Goal: Check status: Check status

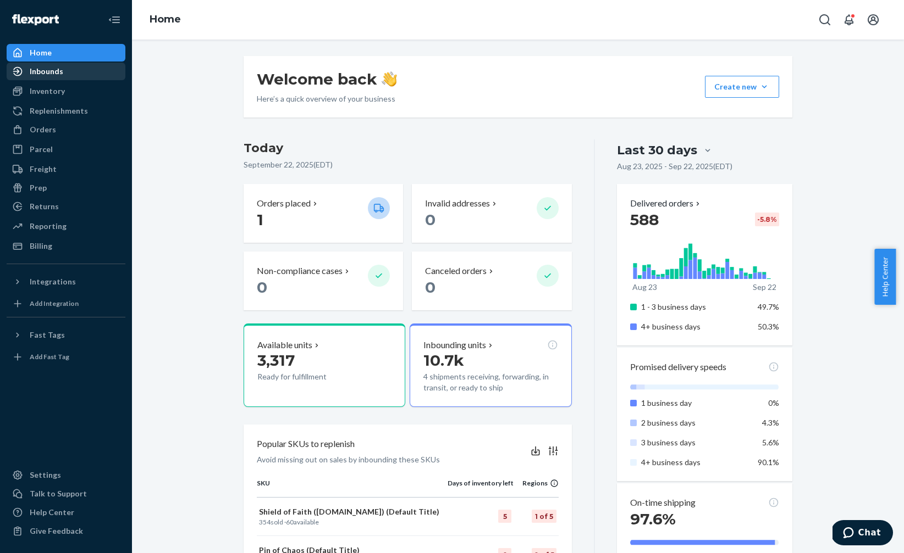
click at [53, 69] on div "Inbounds" at bounding box center [47, 71] width 34 height 11
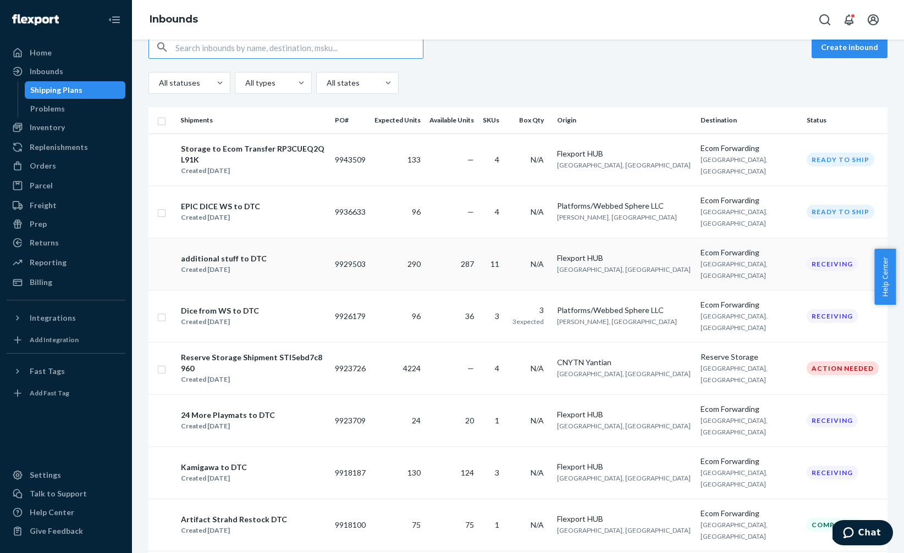
scroll to position [27, 0]
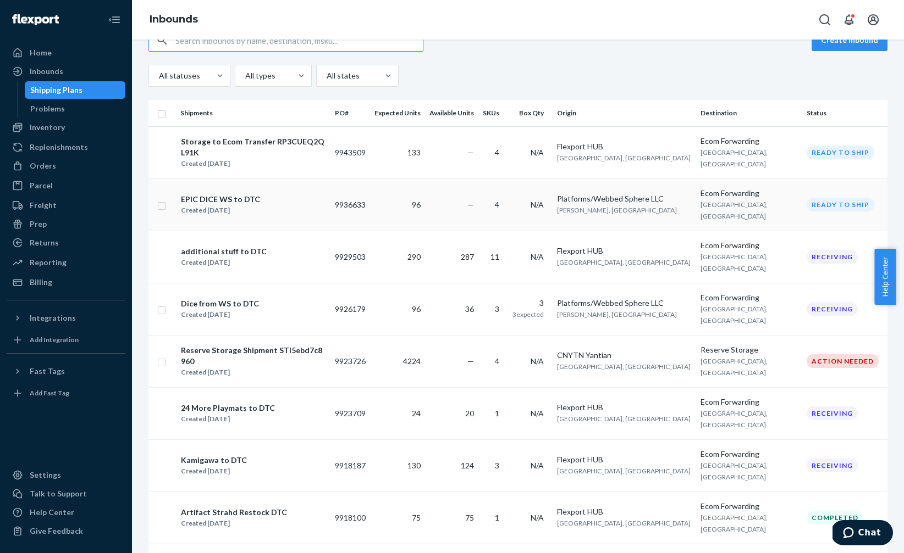
click at [232, 194] on div "EPIC DICE WS to DTC" at bounding box center [220, 199] width 79 height 11
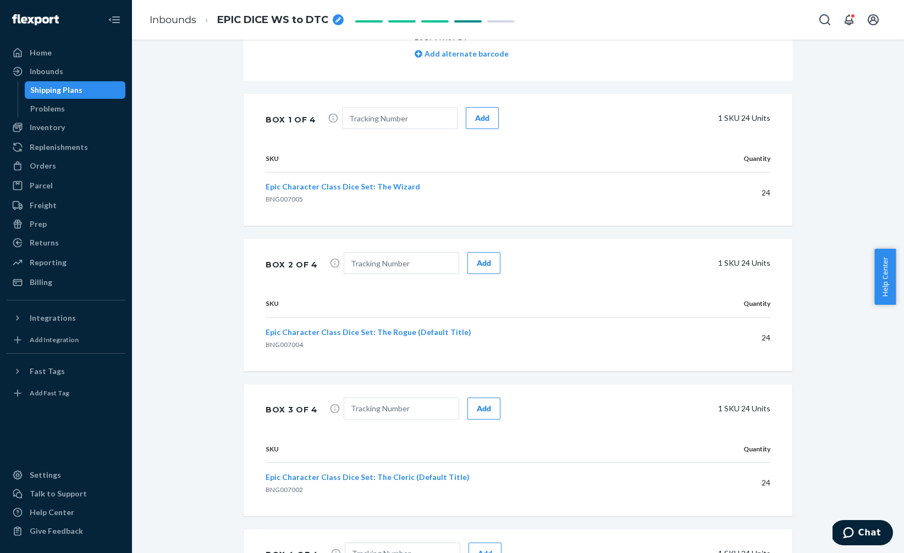
scroll to position [722, 0]
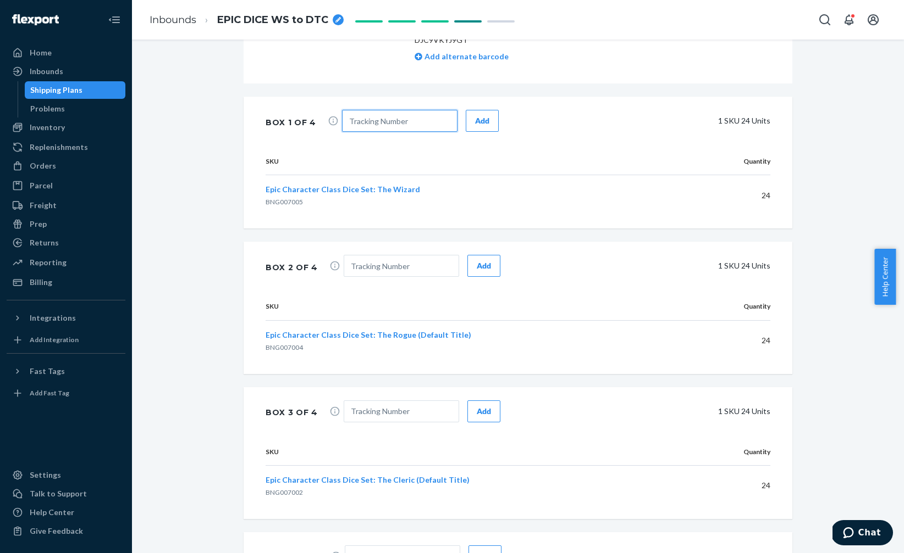
click at [356, 121] on input "text" at bounding box center [399, 121] width 115 height 22
paste input "1ZF0822R0396299130"
type input "1ZF0822R0396299130"
click at [478, 126] on button "Add" at bounding box center [481, 121] width 33 height 22
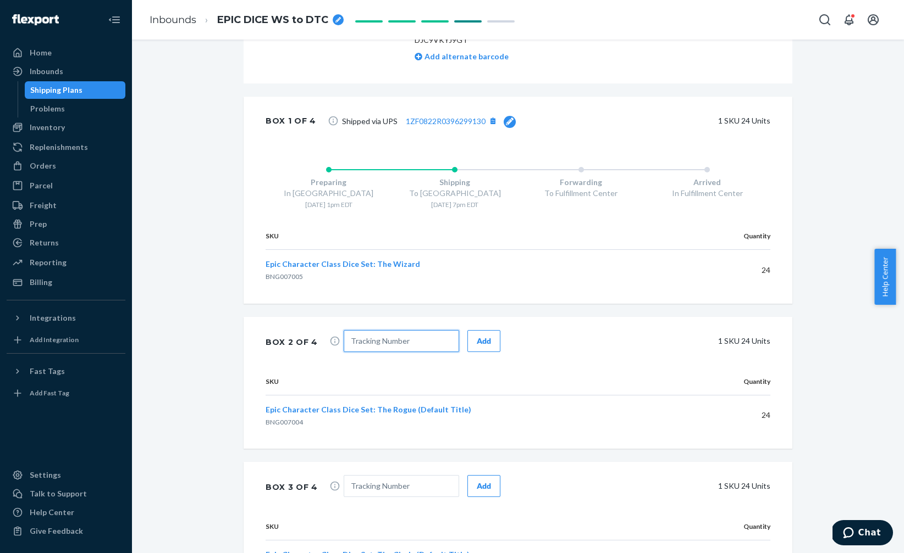
click at [357, 336] on input "text" at bounding box center [400, 341] width 115 height 22
paste input "1ZF0822R0395230740"
type input "1ZF0822R0395230740"
click at [476, 343] on div "Add" at bounding box center [483, 341] width 14 height 11
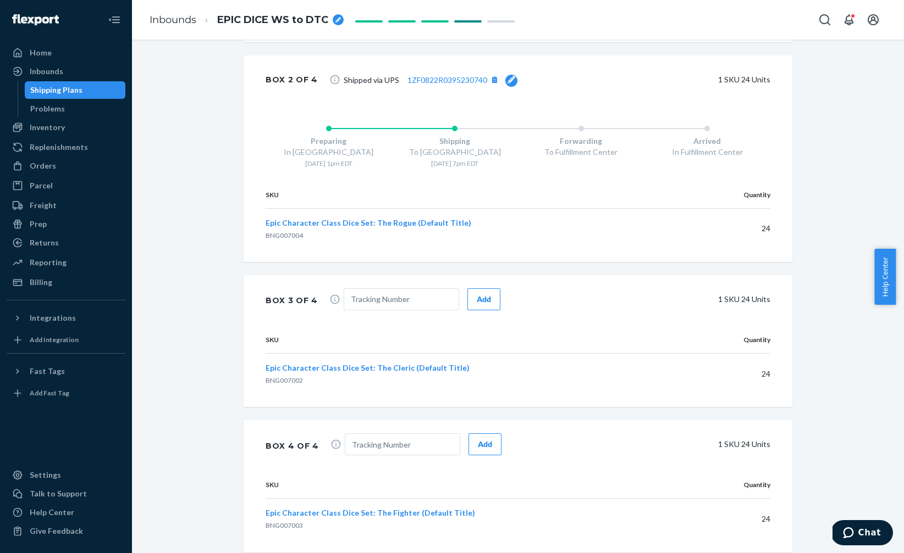
scroll to position [987, 0]
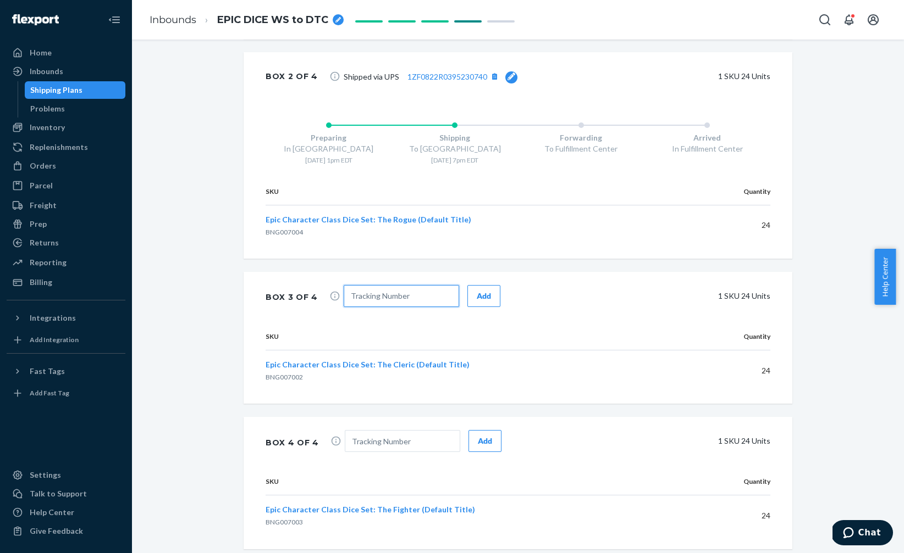
click at [369, 291] on input "text" at bounding box center [400, 296] width 115 height 22
paste input "1ZF0822R0398691158"
type input "1ZF0822R0398691158"
click at [465, 312] on div "Box 3 of 4 1ZF0822R0398691158 Add 1 SKU 24 Units" at bounding box center [517, 297] width 548 height 51
click at [467, 302] on button "Add" at bounding box center [483, 296] width 33 height 22
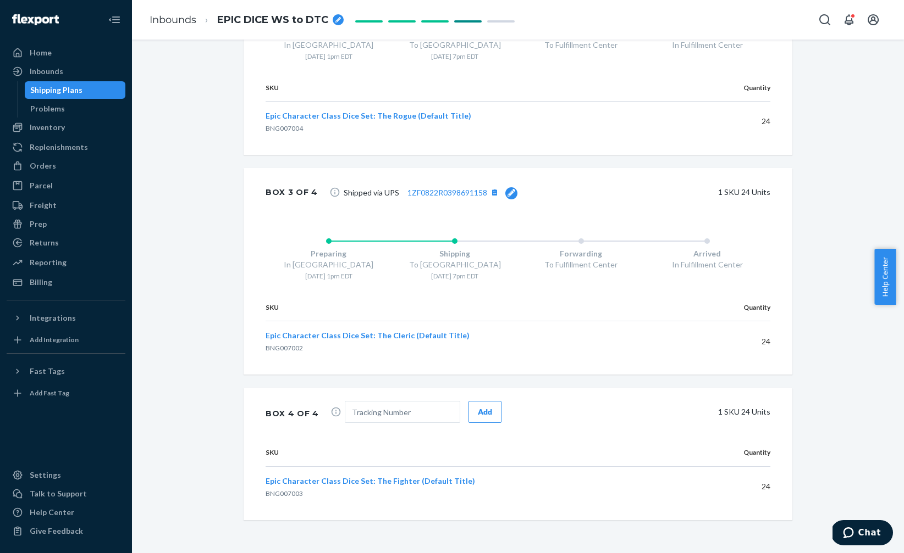
scroll to position [1093, 0]
click at [370, 406] on input "text" at bounding box center [402, 410] width 115 height 22
paste input "1ZF0822R0398984369"
type input "1ZF0822R0398984369"
click at [486, 422] on span "1ZF0822R0398984369 Add" at bounding box center [423, 411] width 157 height 25
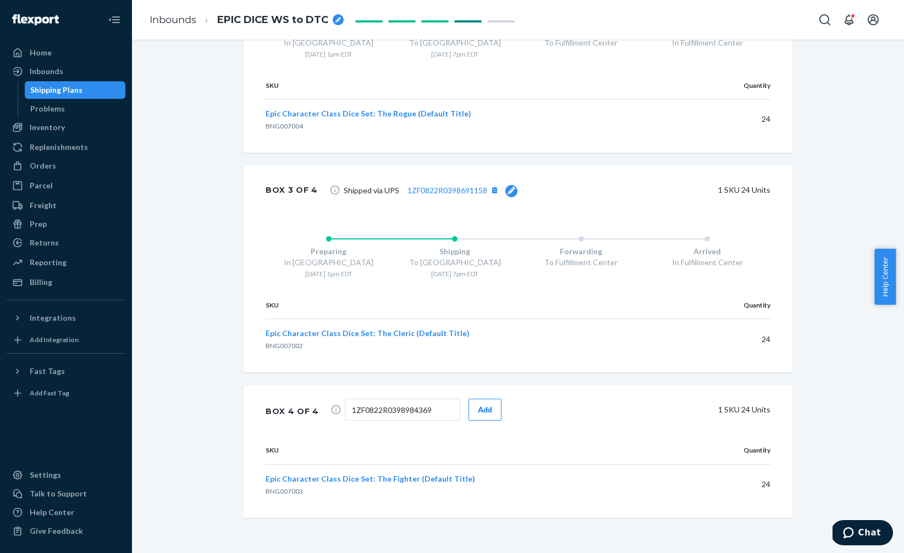
click at [483, 414] on button "Add" at bounding box center [484, 410] width 33 height 22
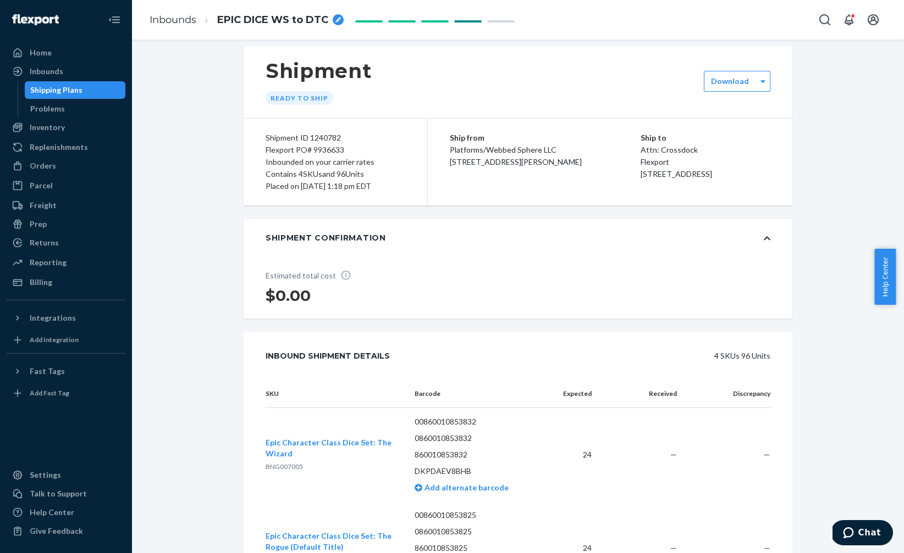
scroll to position [0, 0]
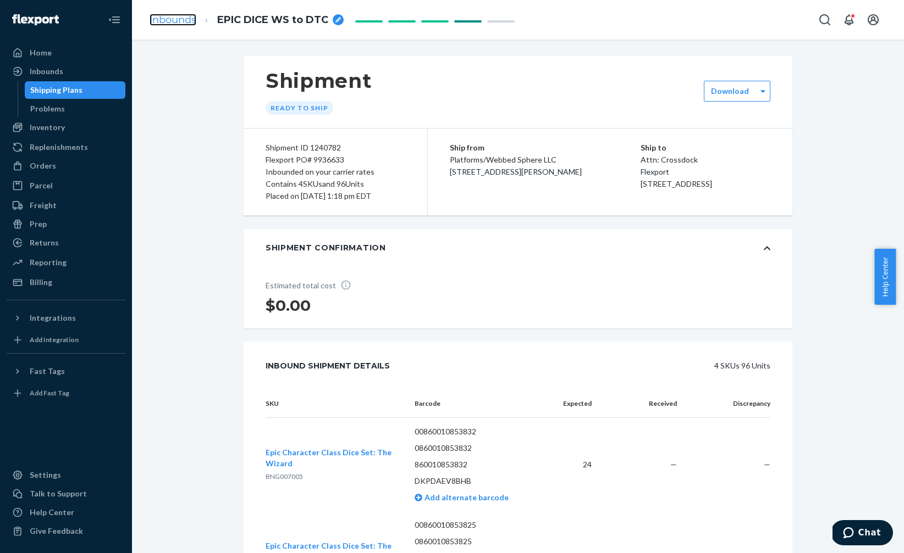
click at [166, 18] on link "Inbounds" at bounding box center [172, 20] width 47 height 12
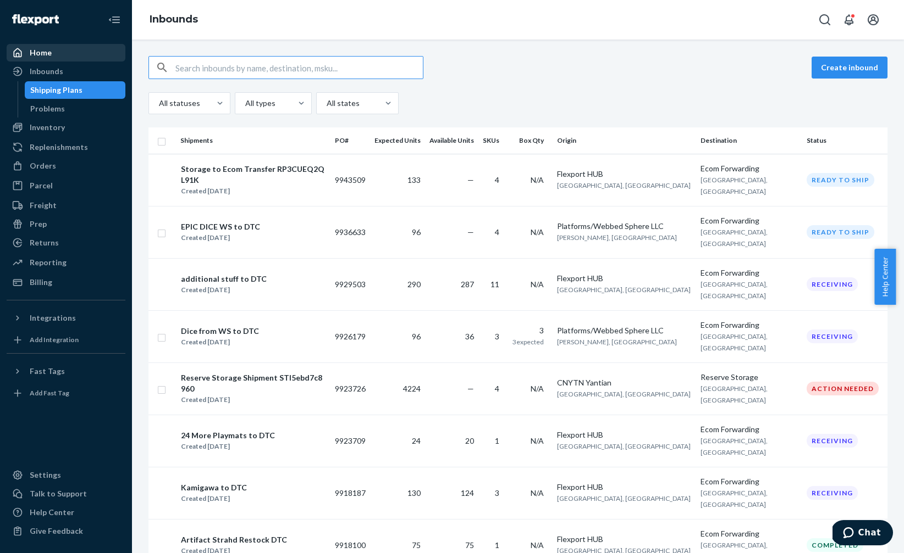
click at [31, 51] on div "Home" at bounding box center [41, 52] width 22 height 11
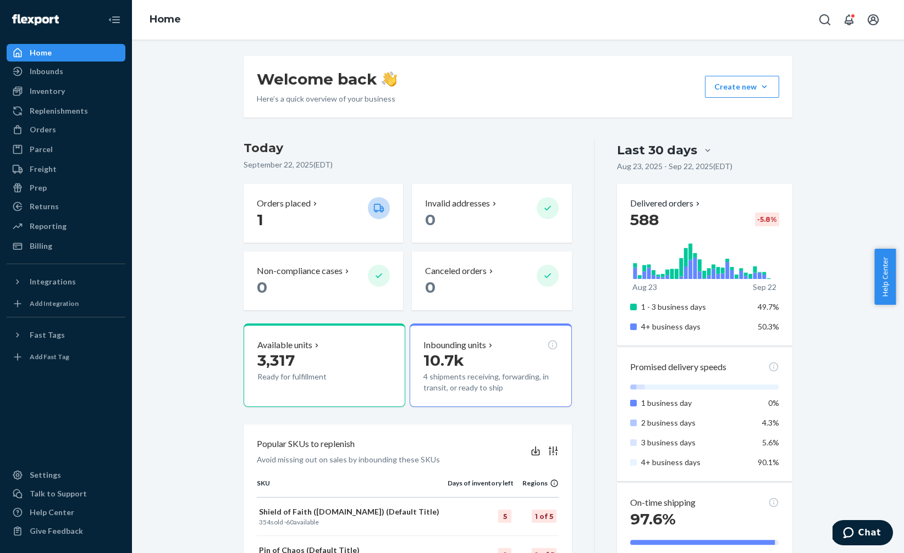
click at [30, 51] on div "Home" at bounding box center [41, 52] width 22 height 11
